Goal: Task Accomplishment & Management: Complete application form

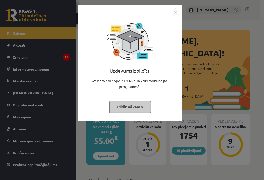
click at [134, 105] on button "Pildīt nākamo" at bounding box center [130, 107] width 42 height 12
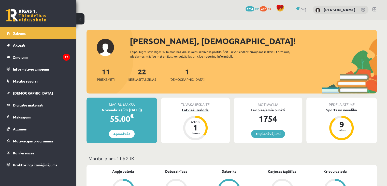
click at [197, 110] on div "Latviešu valoda" at bounding box center [195, 109] width 68 height 5
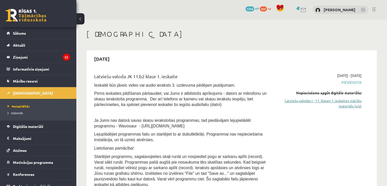
click at [289, 102] on link "Latviešu valodas I - 11. klases 1. ieskaites mācību materiāls (a,b)" at bounding box center [319, 103] width 84 height 11
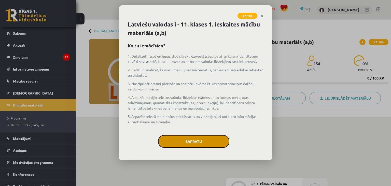
click at [191, 139] on button "Sapratu" at bounding box center [193, 141] width 71 height 13
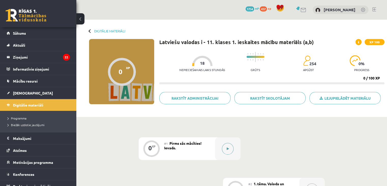
click at [218, 143] on div at bounding box center [227, 148] width 25 height 23
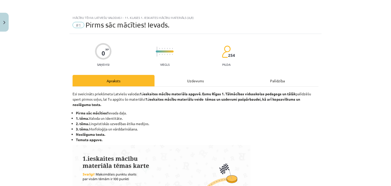
click at [198, 81] on div "Uzdevums" at bounding box center [195, 80] width 82 height 11
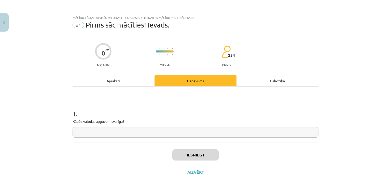
scroll to position [7, 0]
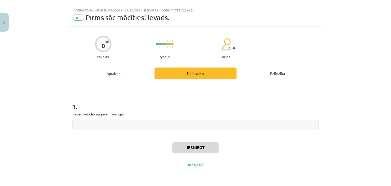
click at [194, 124] on input "text" at bounding box center [195, 125] width 246 height 10
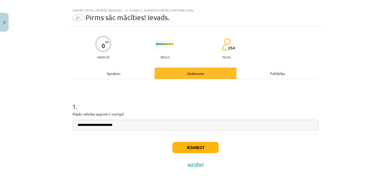
type input "**********"
click at [191, 144] on button "Iesniegt" at bounding box center [195, 147] width 46 height 11
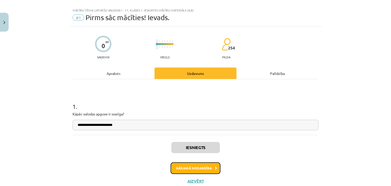
click at [199, 168] on button "Nākamā nodarbība" at bounding box center [195, 168] width 50 height 12
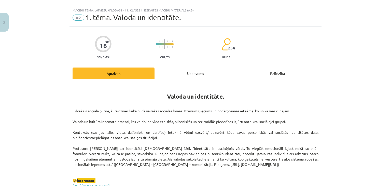
scroll to position [13, 0]
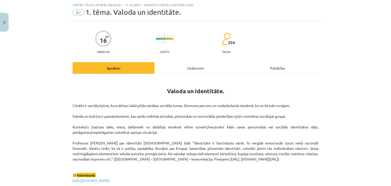
click at [191, 67] on div "Uzdevums" at bounding box center [195, 67] width 82 height 11
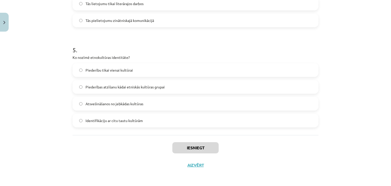
scroll to position [464, 0]
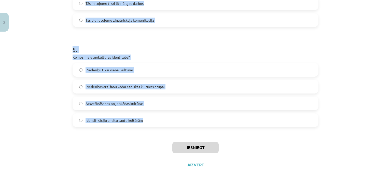
drag, startPoint x: 70, startPoint y: 108, endPoint x: 143, endPoint y: 119, distance: 74.2
copy form "Kā valoda ietekmē cilvēka identitāti? Tā ir pamatelements, kas veido cilvēka et…"
click at [214, 38] on h1 "5 ." at bounding box center [195, 45] width 246 height 16
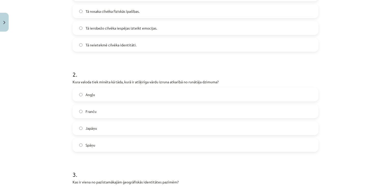
scroll to position [0, 0]
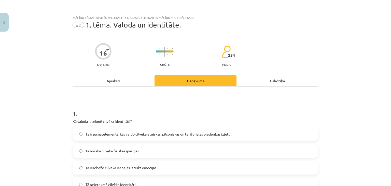
click at [261, 133] on label "Tā ir pamatelements, kas veido cilvēka etniskās, pilsoniskās un teritoriālās pi…" at bounding box center [195, 133] width 245 height 13
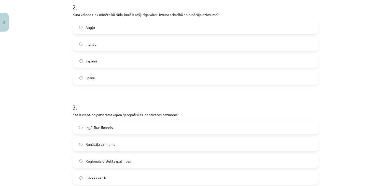
scroll to position [213, 0]
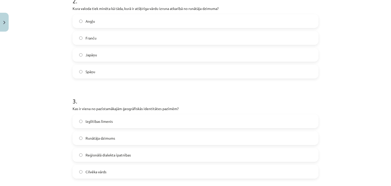
click at [310, 59] on label "Japāņu" at bounding box center [195, 54] width 245 height 13
click at [108, 157] on span "Reģionālā dialekta īpatnības" at bounding box center [107, 154] width 45 height 5
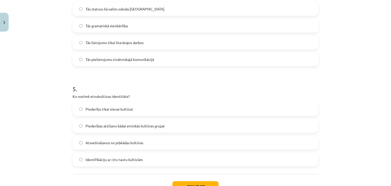
scroll to position [425, 0]
click at [247, 6] on label "Tās statusu kā valsts valoda Latvijā" at bounding box center [195, 8] width 245 height 13
click at [210, 111] on label "Piederību tikai vienai kultūrai" at bounding box center [195, 108] width 245 height 13
click at [198, 180] on button "Iesniegt" at bounding box center [195, 185] width 46 height 11
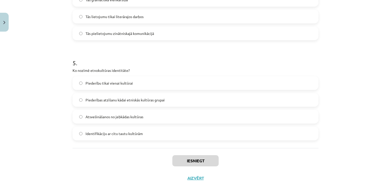
scroll to position [464, 0]
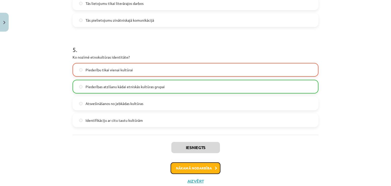
click at [200, 162] on button "Nākamā nodarbība" at bounding box center [195, 168] width 50 height 12
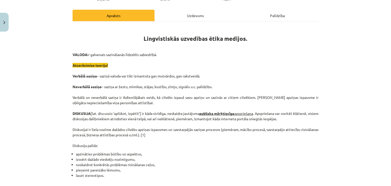
scroll to position [13, 0]
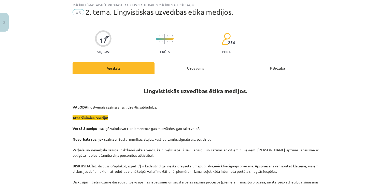
click at [191, 70] on div "Uzdevums" at bounding box center [195, 67] width 82 height 11
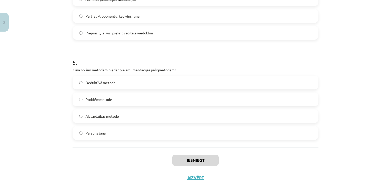
scroll to position [464, 0]
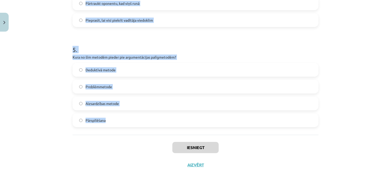
drag, startPoint x: 69, startPoint y: 107, endPoint x: 134, endPoint y: 131, distance: 68.7
copy form "Kāds ir diskusijas vadītāja uzdevums? Pārliecināt citus pieņemt savu viedokli N…"
click at [350, 52] on div "Mācību tēma: Latviešu valodas i - 11. klases 1. ieskaites mācību materiāls (a,b…" at bounding box center [195, 93] width 391 height 186
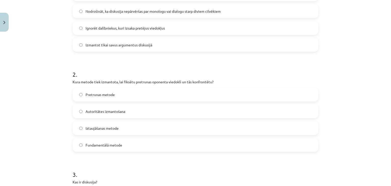
scroll to position [0, 0]
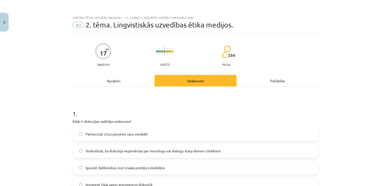
click at [198, 146] on label "Nodrošināt, ka diskusija nepārvēršas par monologu vai dialogu starp diviem cilv…" at bounding box center [195, 150] width 245 height 13
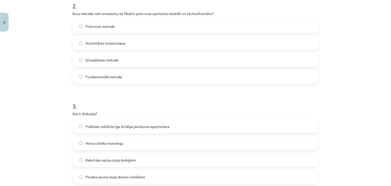
scroll to position [210, 0]
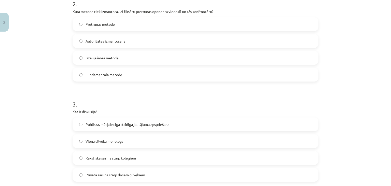
click at [114, 60] on span "Iztaujāšanas metode" at bounding box center [101, 57] width 33 height 5
click at [119, 127] on label "Publiska, mērķtiecīga strīdīga jautājuma apspriešana" at bounding box center [195, 124] width 245 height 13
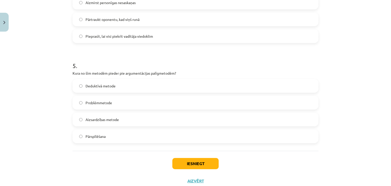
scroll to position [449, 0]
click at [300, 3] on label "Aizmirst personīgas nesaskaņas" at bounding box center [195, 1] width 245 height 13
click at [188, 133] on label "Pārspīlēšana" at bounding box center [195, 135] width 245 height 13
click at [191, 158] on button "Iesniegt" at bounding box center [195, 162] width 46 height 11
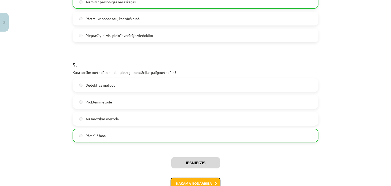
click at [189, 179] on button "Nākamā nodarbība" at bounding box center [195, 183] width 50 height 12
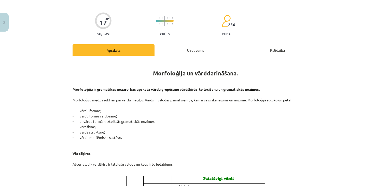
scroll to position [13, 0]
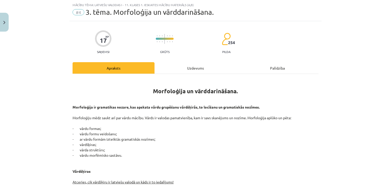
click at [184, 63] on div "Uzdevums" at bounding box center [195, 67] width 82 height 11
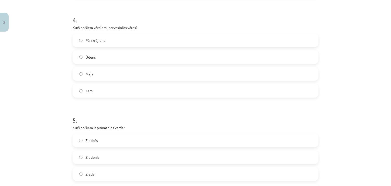
scroll to position [464, 0]
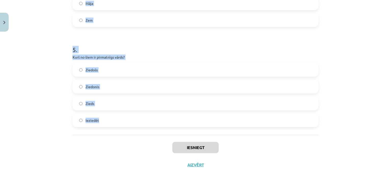
drag, startPoint x: 70, startPoint y: 108, endPoint x: 114, endPoint y: 118, distance: 45.4
copy form "Kurš no šiem nav morfoloģijas pētījumu objekts? Vārdu formas Gramatiskās nozīme…"
click at [127, 99] on label "Zieds" at bounding box center [195, 103] width 245 height 13
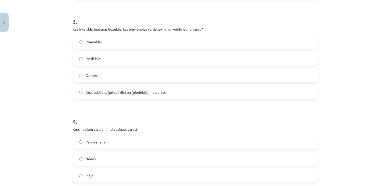
scroll to position [291, 0]
click at [261, 138] on label "Pārskrējiens" at bounding box center [195, 142] width 245 height 13
click at [270, 99] on div "Abas atbildes (priedēklis) un (piedēklis) ir pareizas" at bounding box center [195, 93] width 246 height 14
click at [303, 88] on label "Abas atbildes (priedēklis) un (piedēklis) ir pareizas" at bounding box center [195, 92] width 245 height 13
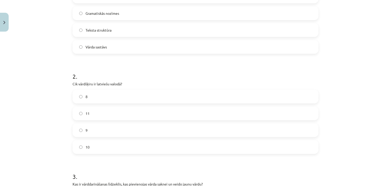
scroll to position [134, 0]
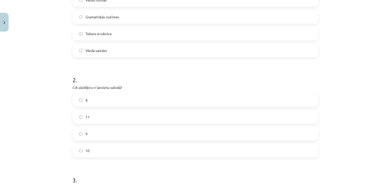
click at [229, 136] on label "9" at bounding box center [195, 133] width 245 height 13
click at [96, 28] on label "Teksta struktūra" at bounding box center [195, 33] width 245 height 13
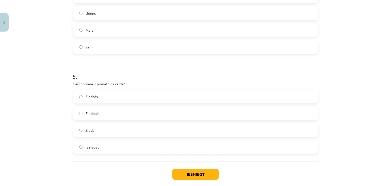
scroll to position [464, 0]
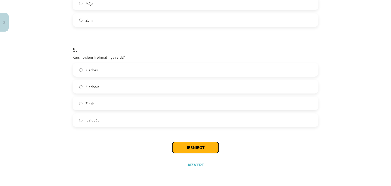
click at [210, 142] on button "Iesniegt" at bounding box center [195, 147] width 46 height 11
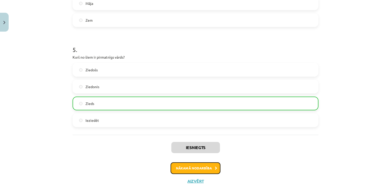
click at [182, 166] on button "Nākamā nodarbība" at bounding box center [195, 168] width 50 height 12
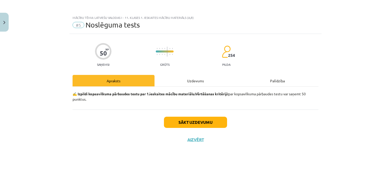
scroll to position [0, 0]
click at [188, 122] on button "Sākt uzdevumu" at bounding box center [195, 121] width 63 height 11
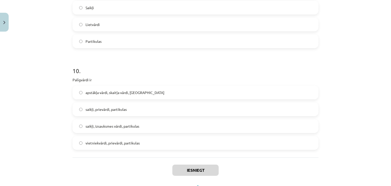
scroll to position [884, 0]
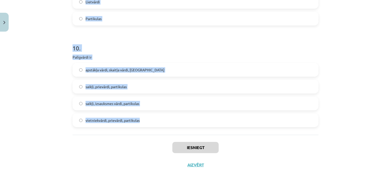
drag, startPoint x: 69, startPoint y: 121, endPoint x: 142, endPoint y: 125, distance: 72.6
copy form "Kura ir neiederīgā vārdšķira? vietniekvārds īpašības vārds izsauksmes vārds dar…"
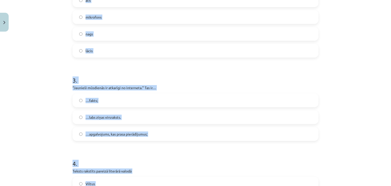
scroll to position [72, 0]
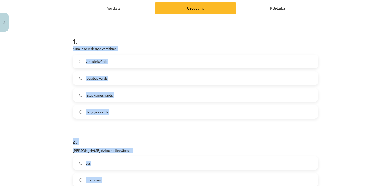
click at [116, 91] on label "izsauksmes vārds" at bounding box center [195, 95] width 245 height 13
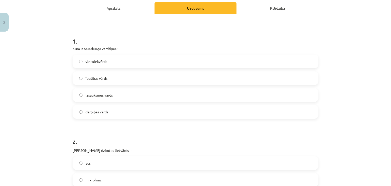
click at [125, 163] on label "acs" at bounding box center [195, 162] width 245 height 13
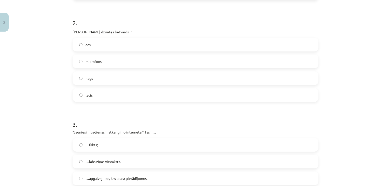
scroll to position [193, 0]
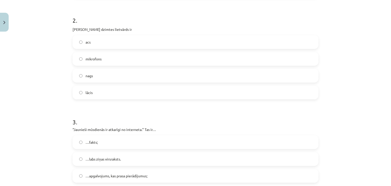
click at [293, 71] on label "nags" at bounding box center [195, 75] width 245 height 13
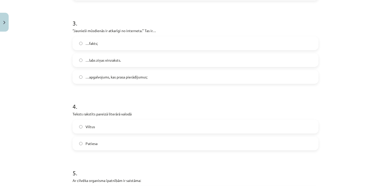
scroll to position [294, 0]
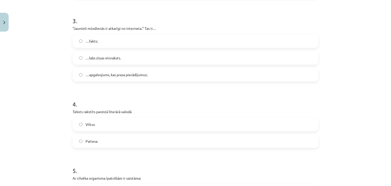
click at [99, 68] on label "…apgalvojums, kas prasa pierādījumus;" at bounding box center [195, 74] width 245 height 13
click at [104, 139] on label "Patiesa" at bounding box center [195, 141] width 245 height 13
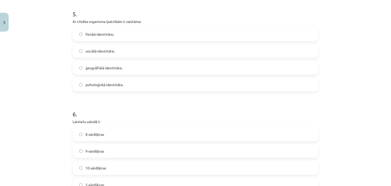
scroll to position [455, 0]
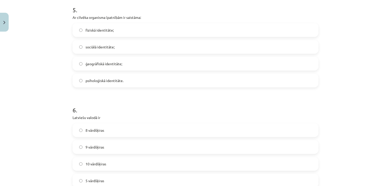
click at [100, 34] on label "fiziskā identitāte;" at bounding box center [195, 30] width 245 height 13
click at [105, 143] on label "9 vārdšķiras" at bounding box center [195, 146] width 245 height 13
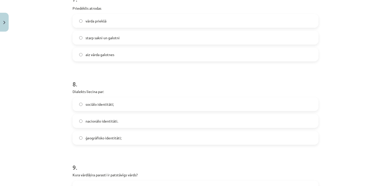
scroll to position [667, 0]
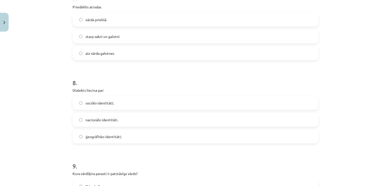
click at [81, 14] on label "vārda priekšā" at bounding box center [195, 19] width 245 height 13
click at [109, 136] on span "ģeogrāfisko identitāti;" at bounding box center [103, 136] width 36 height 5
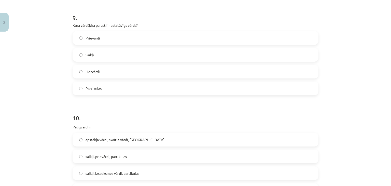
scroll to position [817, 0]
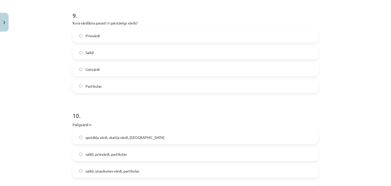
click at [116, 67] on label "Lietvārdi" at bounding box center [195, 69] width 245 height 13
click at [103, 156] on span "saikļi, prievārdi, partikulas" at bounding box center [105, 153] width 41 height 5
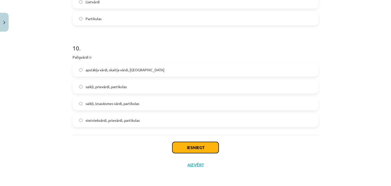
click at [207, 149] on button "Iesniegt" at bounding box center [195, 147] width 46 height 11
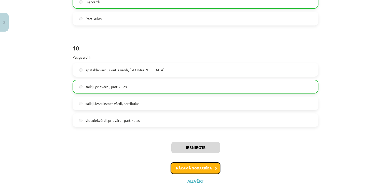
click at [196, 165] on button "Nākamā nodarbība" at bounding box center [195, 168] width 50 height 12
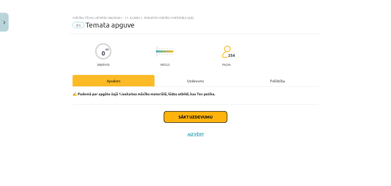
click at [194, 118] on button "Sākt uzdevumu" at bounding box center [195, 116] width 63 height 11
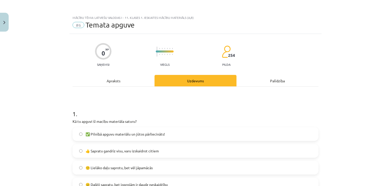
click at [184, 147] on label "👍 Sapratu gandrīz visu, varu izskaidrot citiem" at bounding box center [195, 150] width 245 height 13
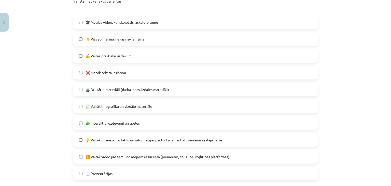
scroll to position [264, 0]
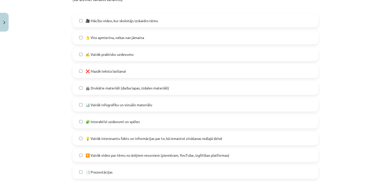
click at [249, 35] on label "👌 Viss apmierina, nekas nav jāmaina" at bounding box center [195, 37] width 245 height 13
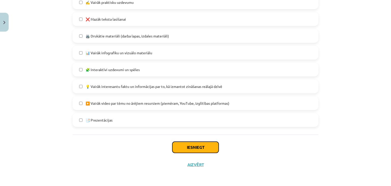
click at [187, 145] on button "Iesniegt" at bounding box center [195, 146] width 46 height 11
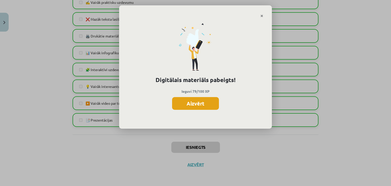
click at [189, 106] on button "Aizvērt" at bounding box center [195, 103] width 47 height 13
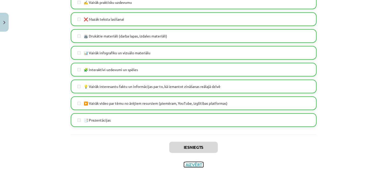
click at [188, 163] on button "Aizvērt" at bounding box center [193, 164] width 19 height 5
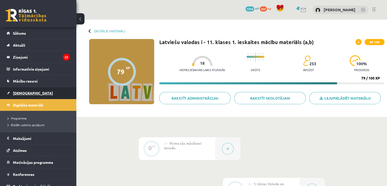
click at [33, 95] on link "[DEMOGRAPHIC_DATA]" at bounding box center [38, 93] width 63 height 12
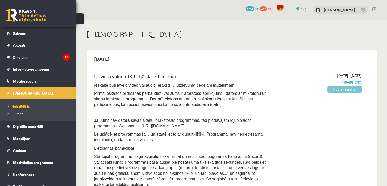
click at [333, 87] on link "Pildīt ieskaiti" at bounding box center [344, 89] width 34 height 7
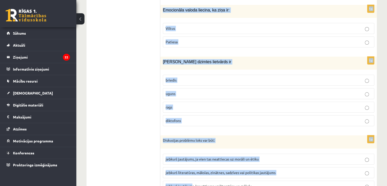
scroll to position [2442, 0]
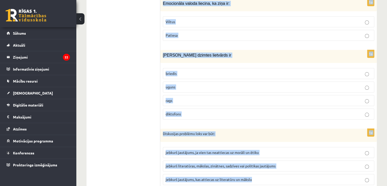
drag, startPoint x: 162, startPoint y: 95, endPoint x: 262, endPoint y: 183, distance: 133.7
copy form "Par nedemokrātisku attieksmi diskusijas laikā liecina: novirzīšanās no temata n…"
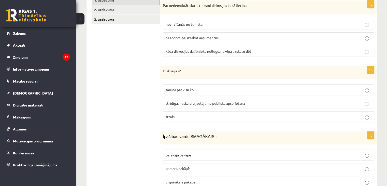
scroll to position [172, 0]
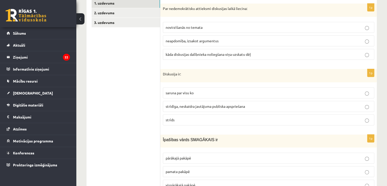
click at [294, 52] on p "kāda diskusijas dalībnieka noliegšana viņa uzskatu dēļ" at bounding box center [269, 54] width 206 height 5
click at [187, 104] on span "strīdīga, neskaidra jautājuma publiska apspriešana" at bounding box center [205, 106] width 79 height 5
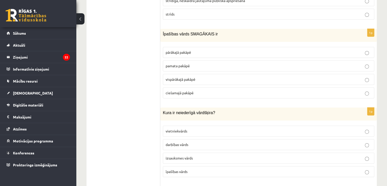
scroll to position [290, 0]
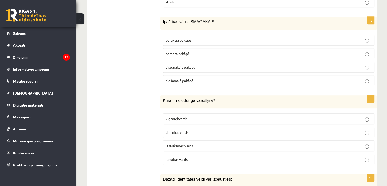
click at [208, 143] on p "izsauksmes vārds" at bounding box center [269, 145] width 206 height 5
click at [187, 65] on span "vispārākajā pakāpē" at bounding box center [181, 67] width 30 height 5
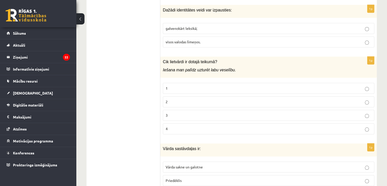
scroll to position [465, 0]
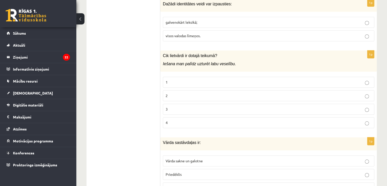
click at [172, 30] on label "visos valodas līmeņos." at bounding box center [268, 35] width 211 height 11
click at [180, 93] on p "2" at bounding box center [269, 95] width 206 height 5
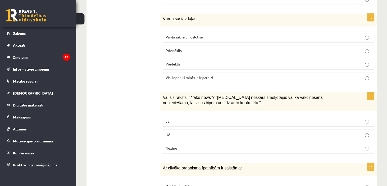
scroll to position [592, 0]
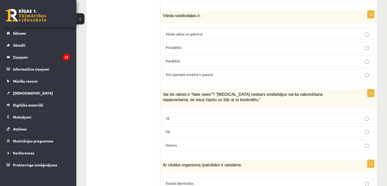
click at [177, 69] on label "Visi iepriekš minētie ir pareizi" at bounding box center [268, 74] width 211 height 11
click at [172, 112] on label "Jā" at bounding box center [268, 117] width 211 height 11
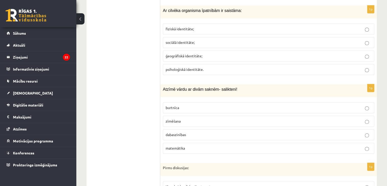
scroll to position [752, 0]
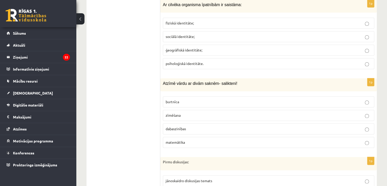
click at [226, 20] on p "fiziskā identitāte;" at bounding box center [269, 22] width 206 height 5
click at [180, 126] on span "dabaszinības" at bounding box center [176, 128] width 20 height 5
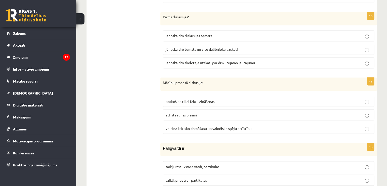
scroll to position [905, 0]
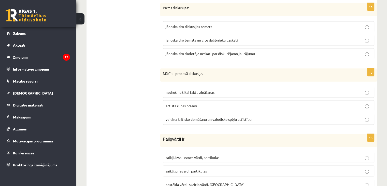
click at [172, 38] on span "jānoskaidro temats un citu dalībnieku uzskati" at bounding box center [202, 40] width 72 height 5
click at [193, 113] on label "veicina kritisko domāšanu un valodisko spēju attīstību" at bounding box center [268, 118] width 211 height 11
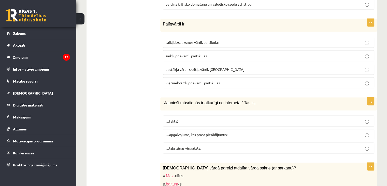
scroll to position [1029, 0]
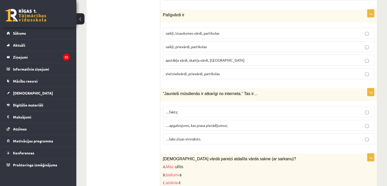
click at [199, 44] on span "saikļi, prievārdi, partikulas" at bounding box center [186, 46] width 41 height 5
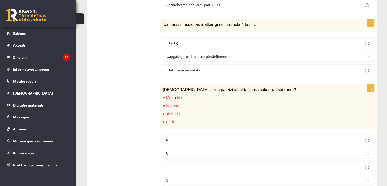
scroll to position [1101, 0]
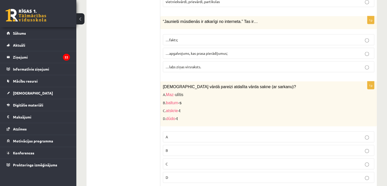
click at [289, 48] on label "…apgalvojums, kas prasa pierādījumus;" at bounding box center [268, 53] width 211 height 11
click at [188, 161] on p "C" at bounding box center [269, 163] width 206 height 5
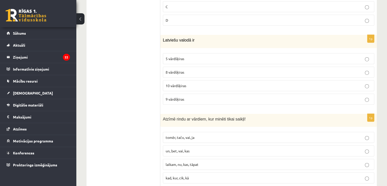
scroll to position [1270, 0]
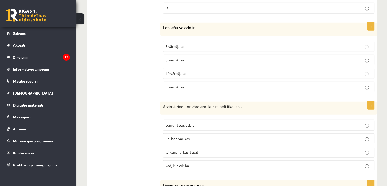
click at [319, 81] on label "9 vārdšķiras" at bounding box center [268, 86] width 211 height 11
click at [199, 122] on p "tomēr, taču, vai, ja" at bounding box center [269, 124] width 206 height 5
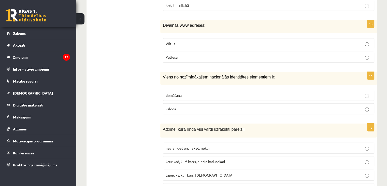
scroll to position [1443, 0]
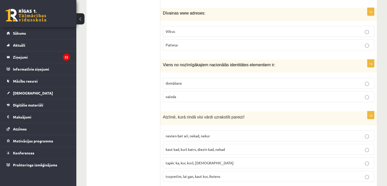
click at [240, 26] on label "Viltus" at bounding box center [268, 31] width 211 height 11
click at [178, 94] on p "valoda" at bounding box center [269, 96] width 206 height 5
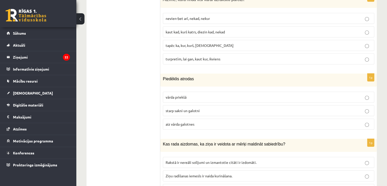
scroll to position [1566, 0]
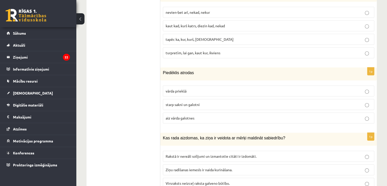
click at [264, 47] on label "turpretīm, lai gan, kaut kur, ikviens" at bounding box center [268, 52] width 211 height 11
click at [185, 102] on span "starp sakni un galotni" at bounding box center [183, 104] width 34 height 5
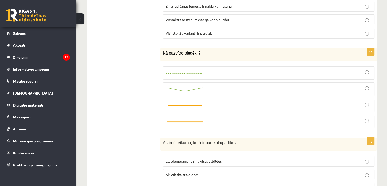
scroll to position [1732, 0]
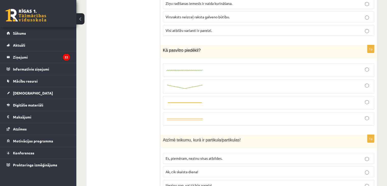
click at [217, 66] on div at bounding box center [269, 70] width 206 height 8
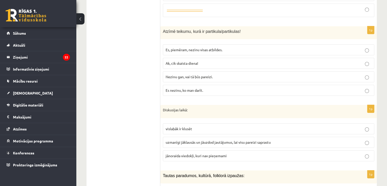
scroll to position [1843, 0]
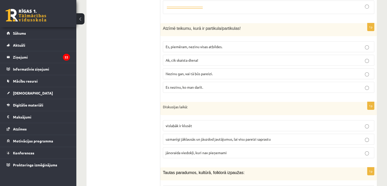
click at [187, 71] on span "Nezinu gan, vai tā būs pareizi." at bounding box center [189, 73] width 47 height 5
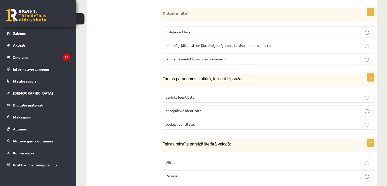
scroll to position [1934, 0]
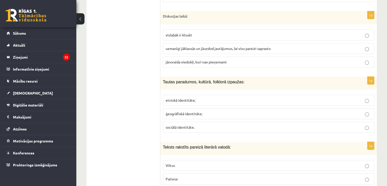
click at [209, 43] on label "uzmanīgi jāklausās un jāuzdod jautājumus, lai visu pareizi saprastu" at bounding box center [268, 48] width 211 height 11
click at [209, 97] on p "etniskā identitāte;" at bounding box center [269, 99] width 206 height 5
click at [237, 176] on p "Patiesa" at bounding box center [269, 178] width 206 height 5
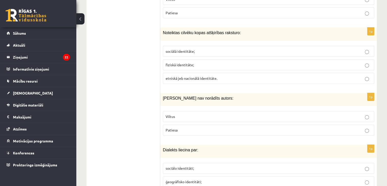
scroll to position [2100, 0]
click at [182, 49] on span "sociālā identitāte;" at bounding box center [180, 51] width 29 height 5
click at [210, 114] on p "Viltus" at bounding box center [269, 116] width 206 height 5
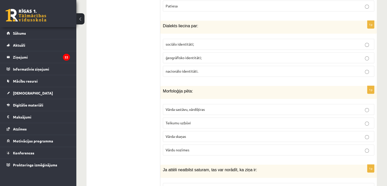
scroll to position [2233, 0]
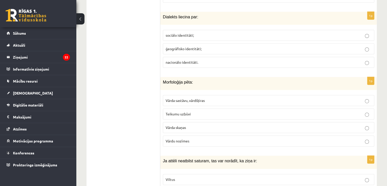
click at [179, 46] on span "ģeogrāfisko identitāti;" at bounding box center [184, 48] width 36 height 5
click at [212, 98] on p "Vārda sastāvu, vārdšķiras" at bounding box center [269, 100] width 206 height 5
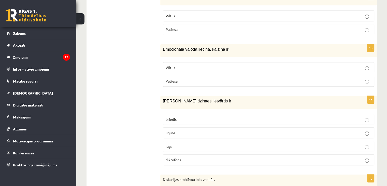
scroll to position [2399, 0]
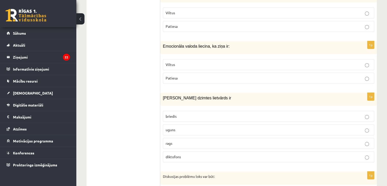
click at [171, 59] on label "Viltus" at bounding box center [268, 64] width 211 height 11
click at [202, 127] on p "uguns" at bounding box center [269, 129] width 206 height 5
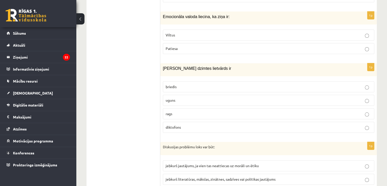
scroll to position [2442, 0]
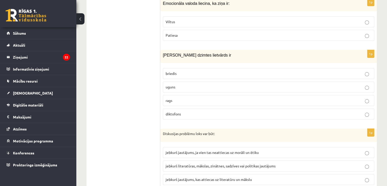
click at [364, 160] on label "jebkurš literatūras, mākslas, zinātnes, sadzīves vai politikas jautājums" at bounding box center [268, 165] width 211 height 11
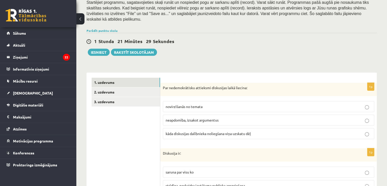
scroll to position [105, 0]
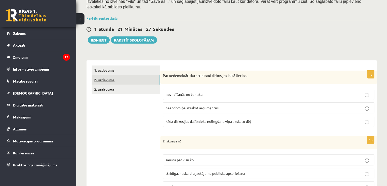
click at [145, 75] on link "2. uzdevums" at bounding box center [126, 79] width 68 height 9
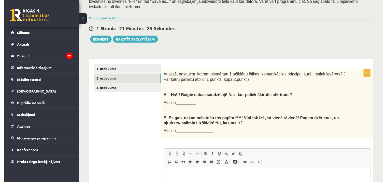
scroll to position [0, 0]
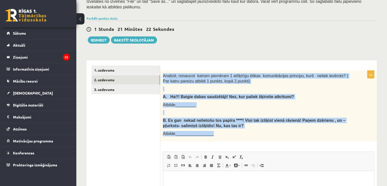
drag, startPoint x: 162, startPoint y: 70, endPoint x: 226, endPoint y: 126, distance: 84.4
click at [226, 126] on div "Analizē, nosaucot katram piemēram 1 atšķirīgu ētikas komunikācijas principu, ku…" at bounding box center [268, 105] width 216 height 71
copy div "Analizē, nosaucot katram piemēram 1 atšķirīgu ētikas komunikācijas principu, ku…"
click at [226, 131] on p "Atbilde_________________" at bounding box center [256, 133] width 186 height 5
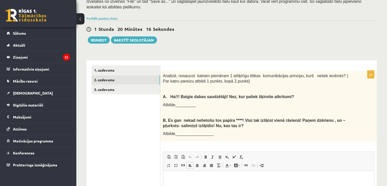
click at [192, 182] on html at bounding box center [268, 179] width 211 height 16
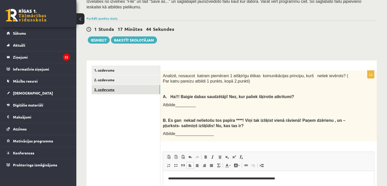
click at [123, 86] on link "3. uzdevums" at bounding box center [126, 89] width 68 height 9
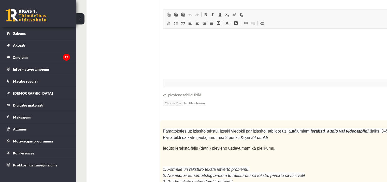
scroll to position [1332, 0]
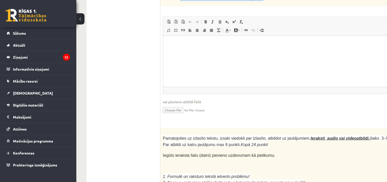
drag, startPoint x: 326, startPoint y: 70, endPoint x: 200, endPoint y: 78, distance: 125.4
copy form "Fragments no Valentīnas Freimanes grāmatas "Antigones likums" Mūsu zemapziņas p…"
click at [229, 61] on fieldset "Rich Text Editor, wiswyg-editor-user-answer-47433812013380 Redaktora rīkjoslas …" at bounding box center [297, 68] width 268 height 103
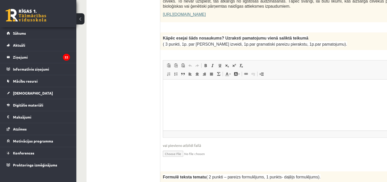
scroll to position [407, 0]
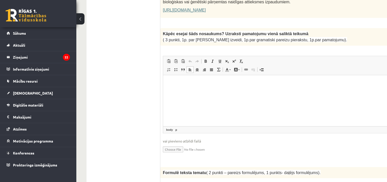
click at [181, 76] on html at bounding box center [296, 83] width 267 height 16
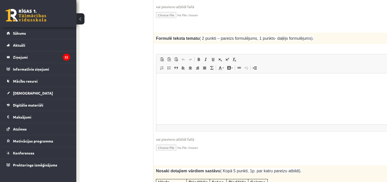
scroll to position [548, 7]
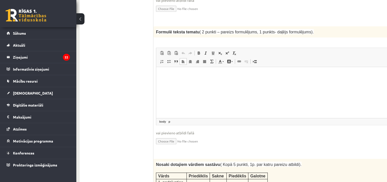
click at [173, 68] on html at bounding box center [289, 75] width 267 height 16
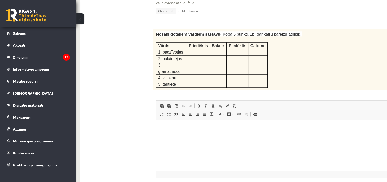
scroll to position [680, 7]
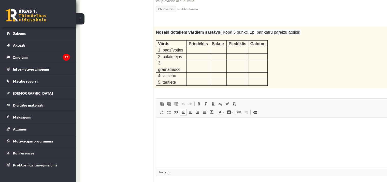
click at [167, 127] on p "Bagātinātā teksta redaktors, wiswyg-editor-user-answer-47433811821740" at bounding box center [289, 124] width 257 height 5
click at [198, 122] on html "**********" at bounding box center [289, 133] width 267 height 33
click at [179, 141] on p "*****" at bounding box center [282, 141] width 243 height 5
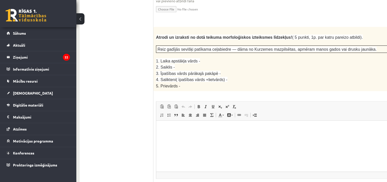
scroll to position [864, 7]
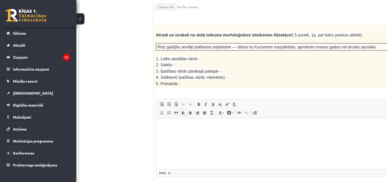
click at [187, 134] on html at bounding box center [289, 126] width 267 height 16
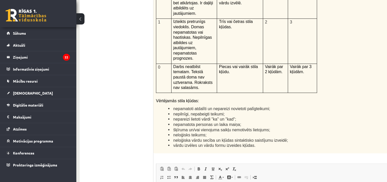
scroll to position [1189, 7]
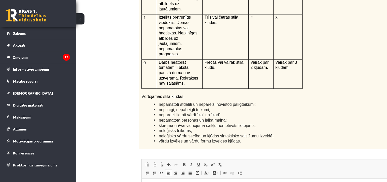
scroll to position [1189, 23]
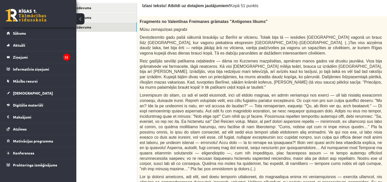
scroll to position [0, 23]
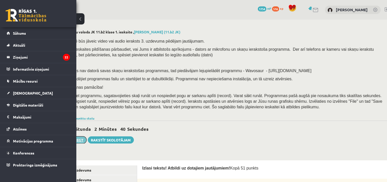
click at [83, 139] on button "Iesniegt" at bounding box center [76, 139] width 22 height 7
click at [113, 171] on link "1. uzdevums" at bounding box center [102, 169] width 68 height 9
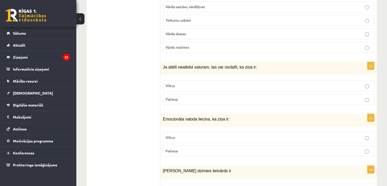
scroll to position [2329, 0]
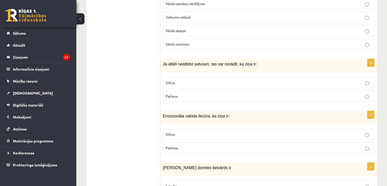
click at [229, 80] on p "Viltus" at bounding box center [269, 82] width 206 height 5
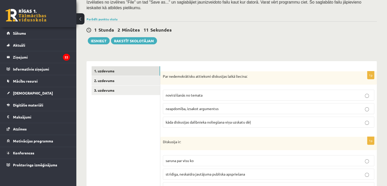
scroll to position [71, 0]
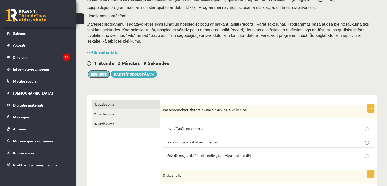
click at [92, 70] on button "Iesniegt" at bounding box center [99, 73] width 22 height 7
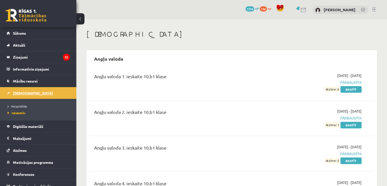
click at [35, 94] on link "[DEMOGRAPHIC_DATA]" at bounding box center [38, 93] width 63 height 12
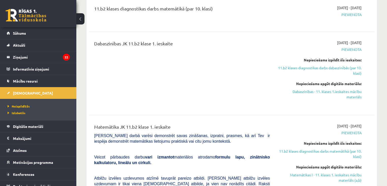
scroll to position [264, 0]
